Goal: Transaction & Acquisition: Purchase product/service

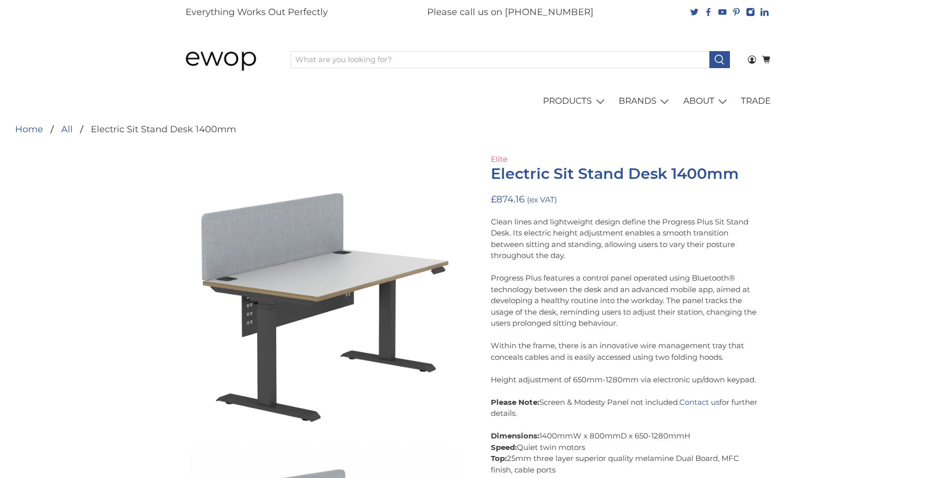
click at [497, 161] on link "Elite" at bounding box center [499, 159] width 17 height 10
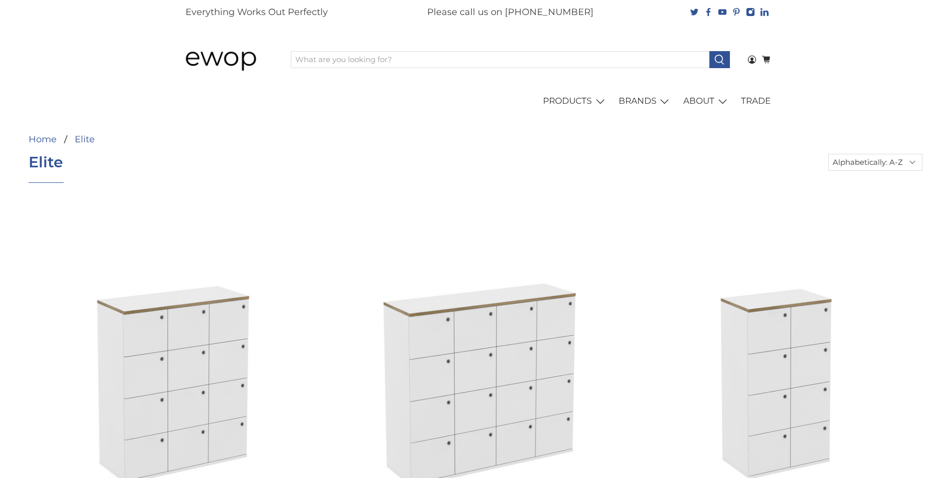
select select "title-ascending"
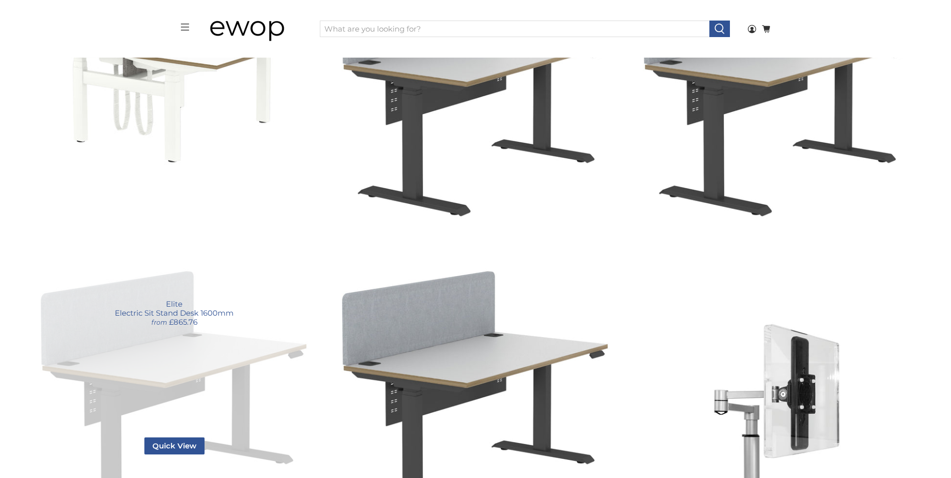
scroll to position [854, 0]
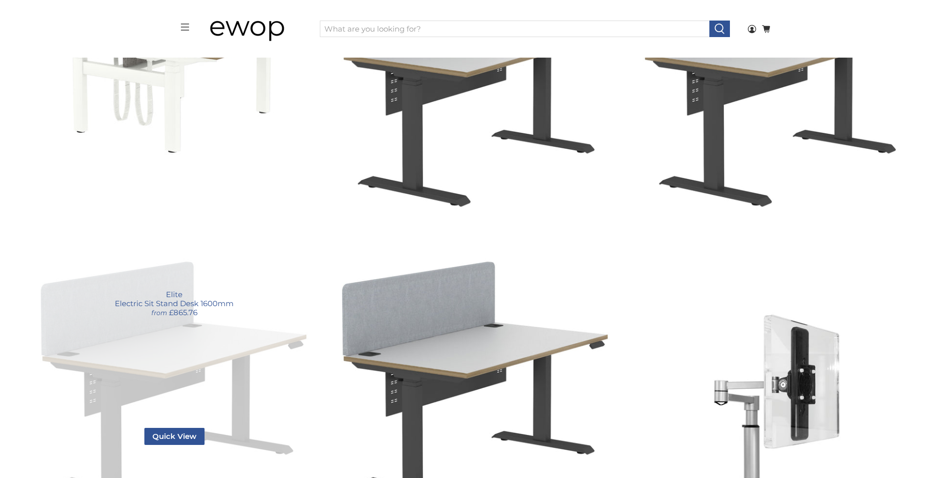
click at [191, 317] on link "Electric Sit Stand Desk 1600mm" at bounding box center [174, 365] width 291 height 291
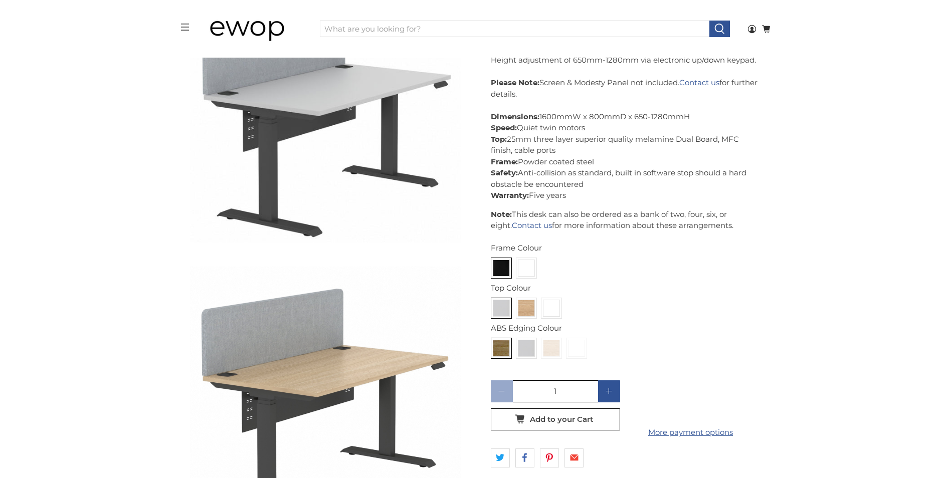
scroll to position [452, 0]
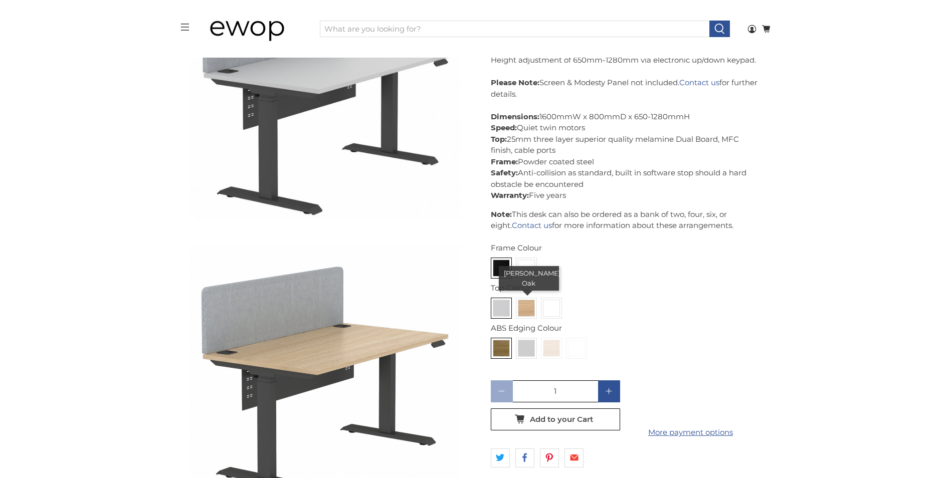
click at [522, 309] on img at bounding box center [526, 308] width 16 height 16
click at [0, 0] on input "radio" at bounding box center [0, 0] width 0 height 0
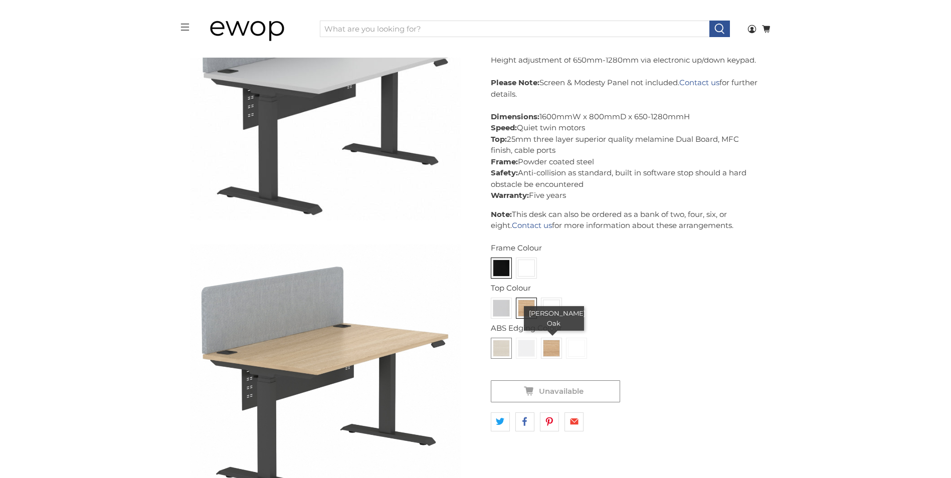
click at [552, 350] on img at bounding box center [551, 348] width 16 height 16
click at [0, 0] on input "radio" at bounding box center [0, 0] width 0 height 0
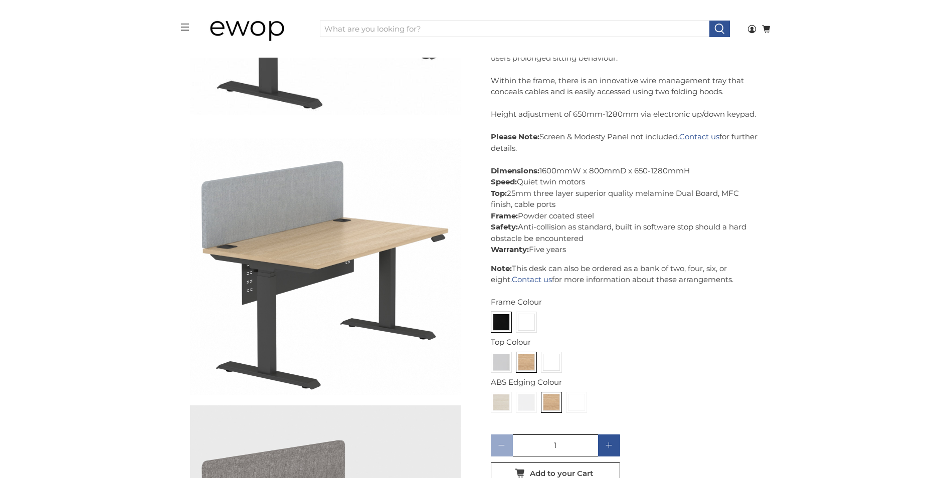
scroll to position [425, 0]
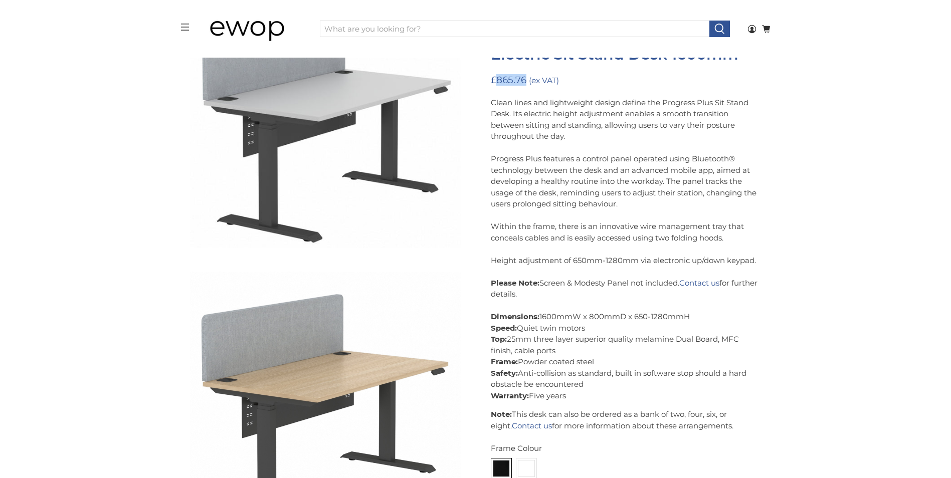
drag, startPoint x: 525, startPoint y: 79, endPoint x: 497, endPoint y: 80, distance: 28.6
click at [497, 80] on span "£865.76" at bounding box center [509, 80] width 36 height 12
copy span "865.76"
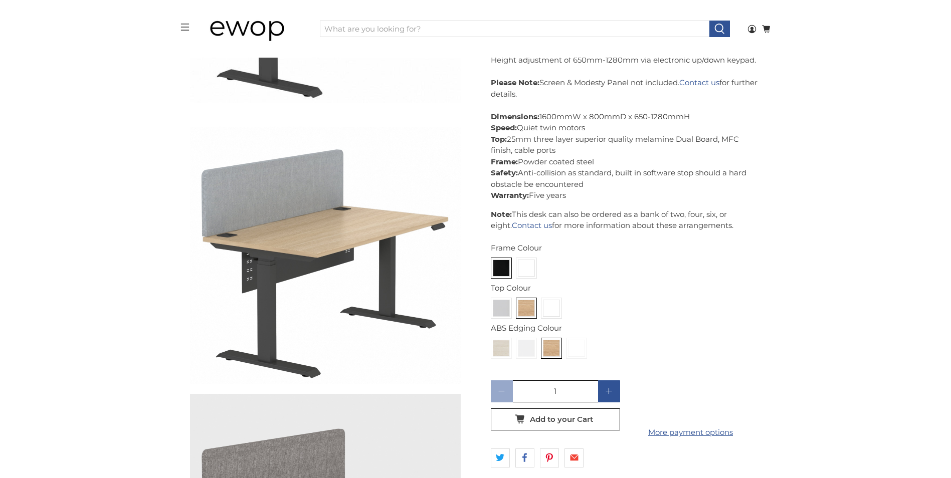
scroll to position [725, 0]
